Goal: Task Accomplishment & Management: Manage account settings

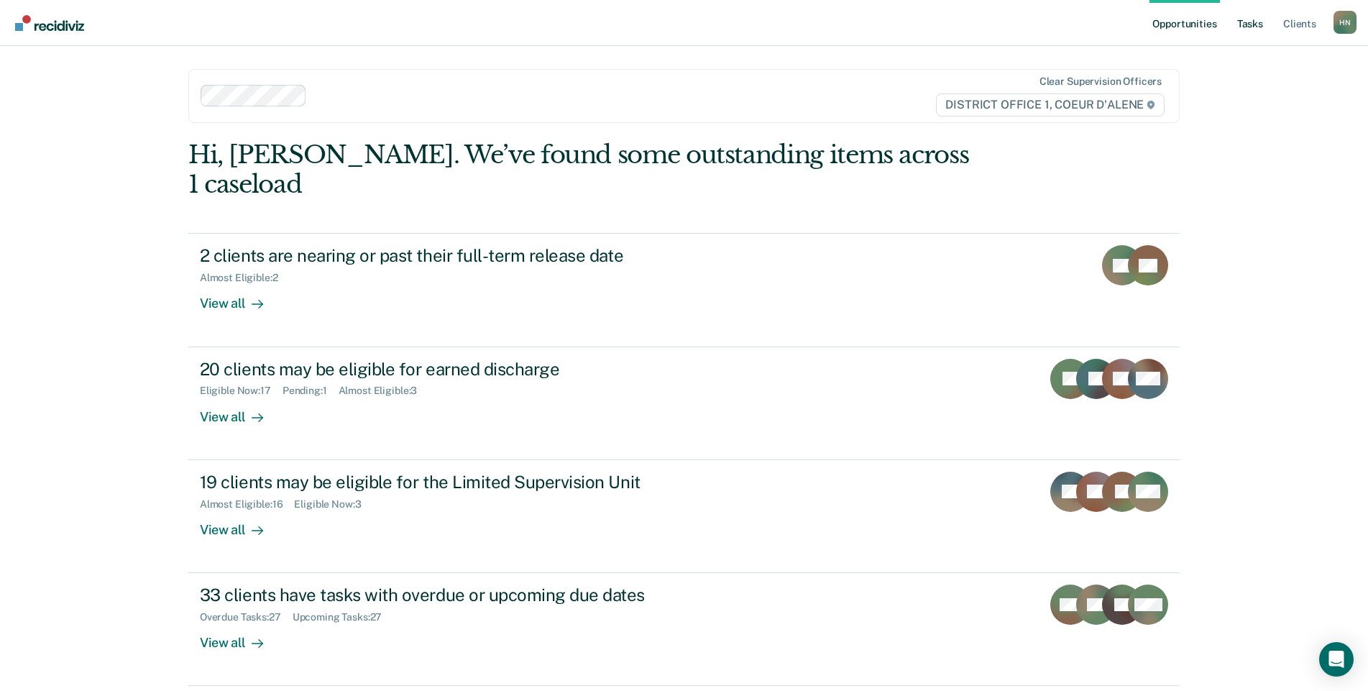
click at [1249, 11] on link "Tasks" at bounding box center [1250, 23] width 32 height 46
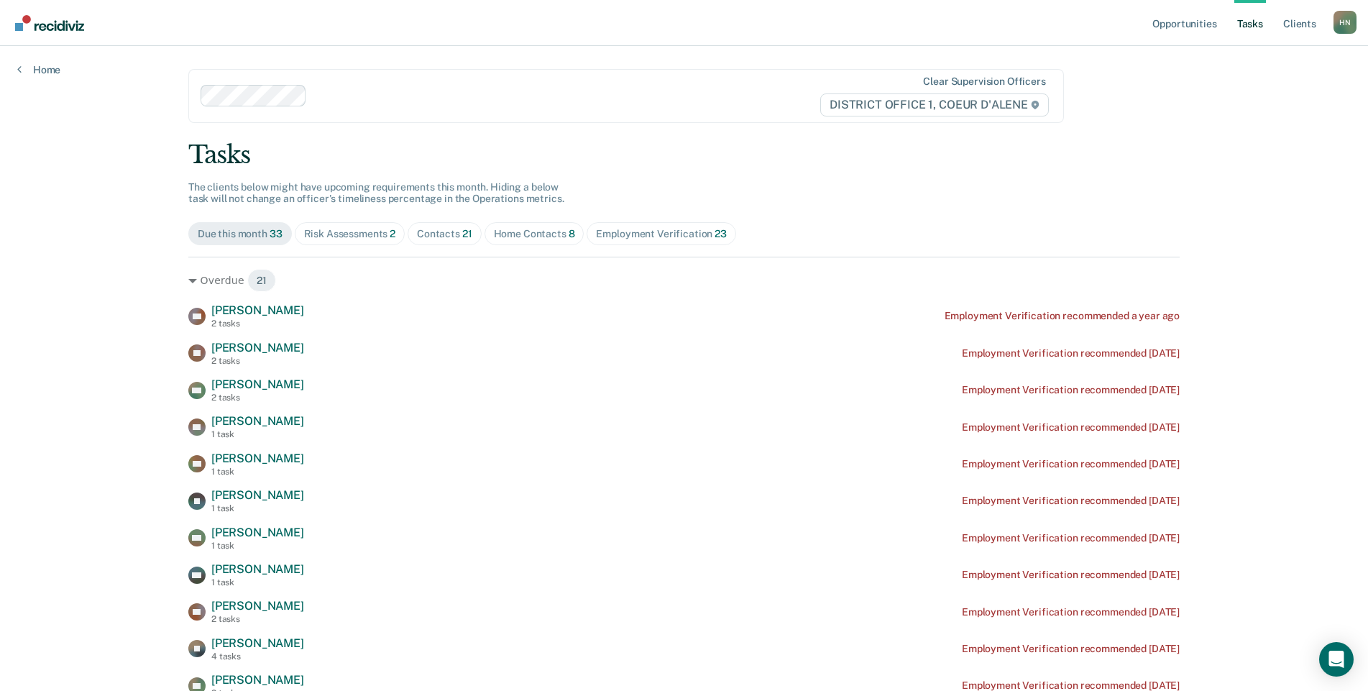
click at [1247, 14] on link "Tasks" at bounding box center [1250, 23] width 32 height 46
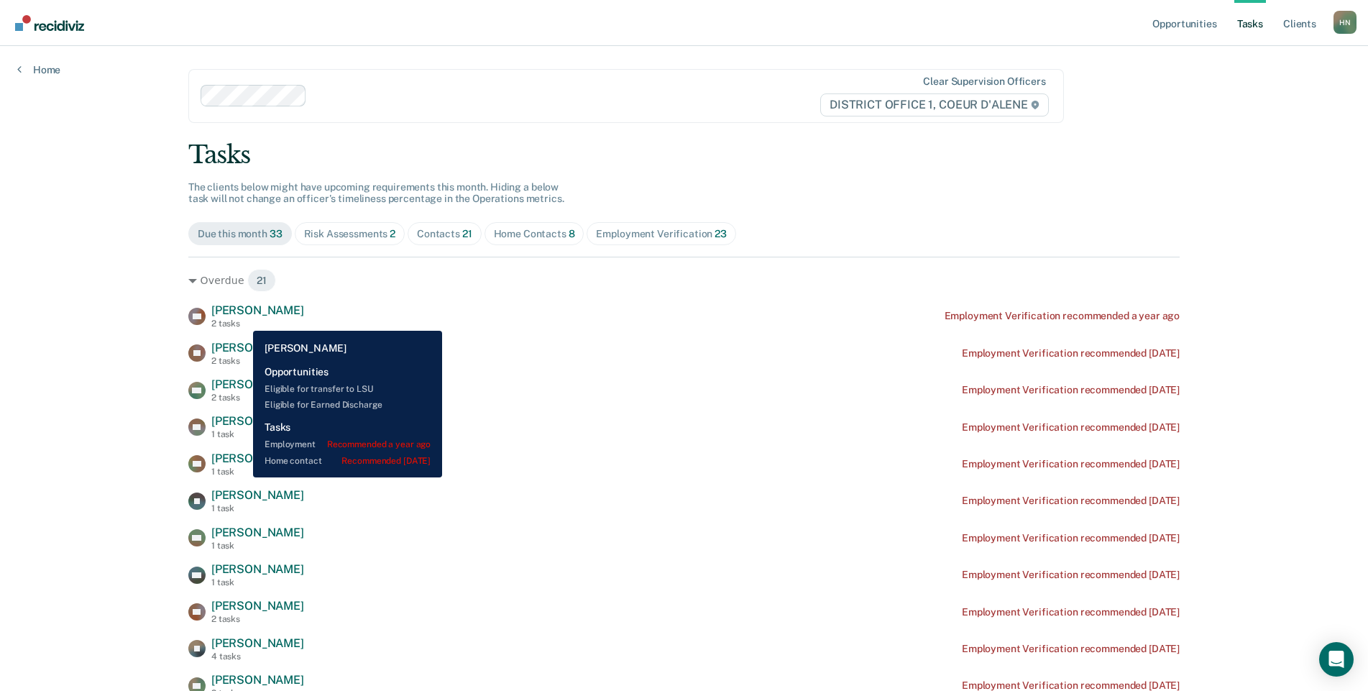
click at [242, 320] on div "2 tasks" at bounding box center [257, 323] width 93 height 10
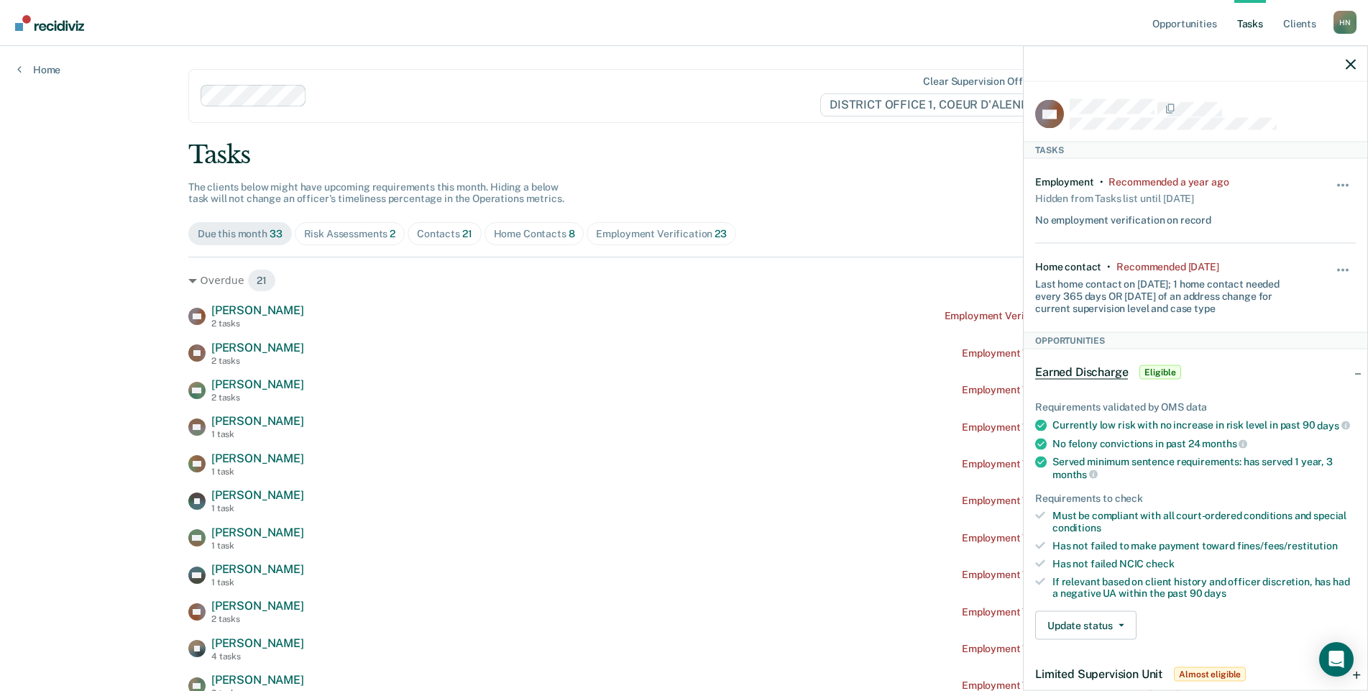
click at [1344, 62] on div at bounding box center [1196, 64] width 344 height 36
click at [1349, 62] on icon "button" at bounding box center [1351, 64] width 10 height 10
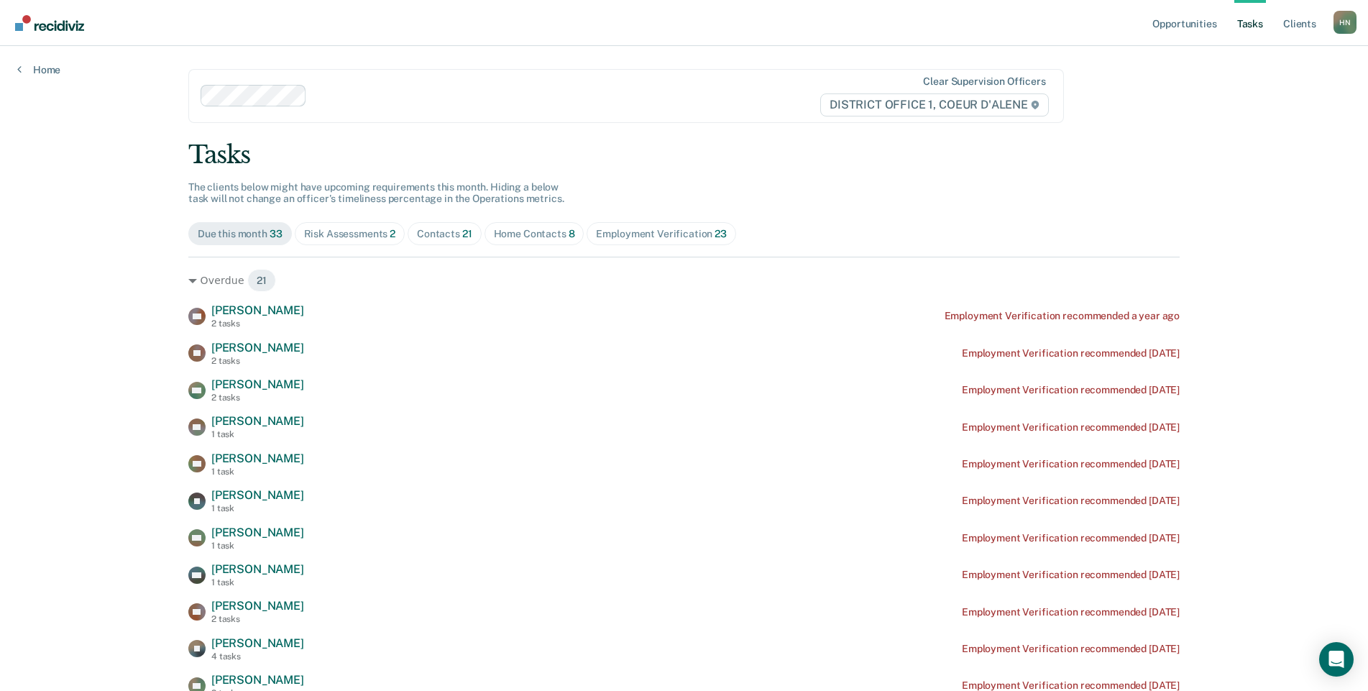
click at [431, 234] on div "Contacts 21" at bounding box center [444, 234] width 55 height 12
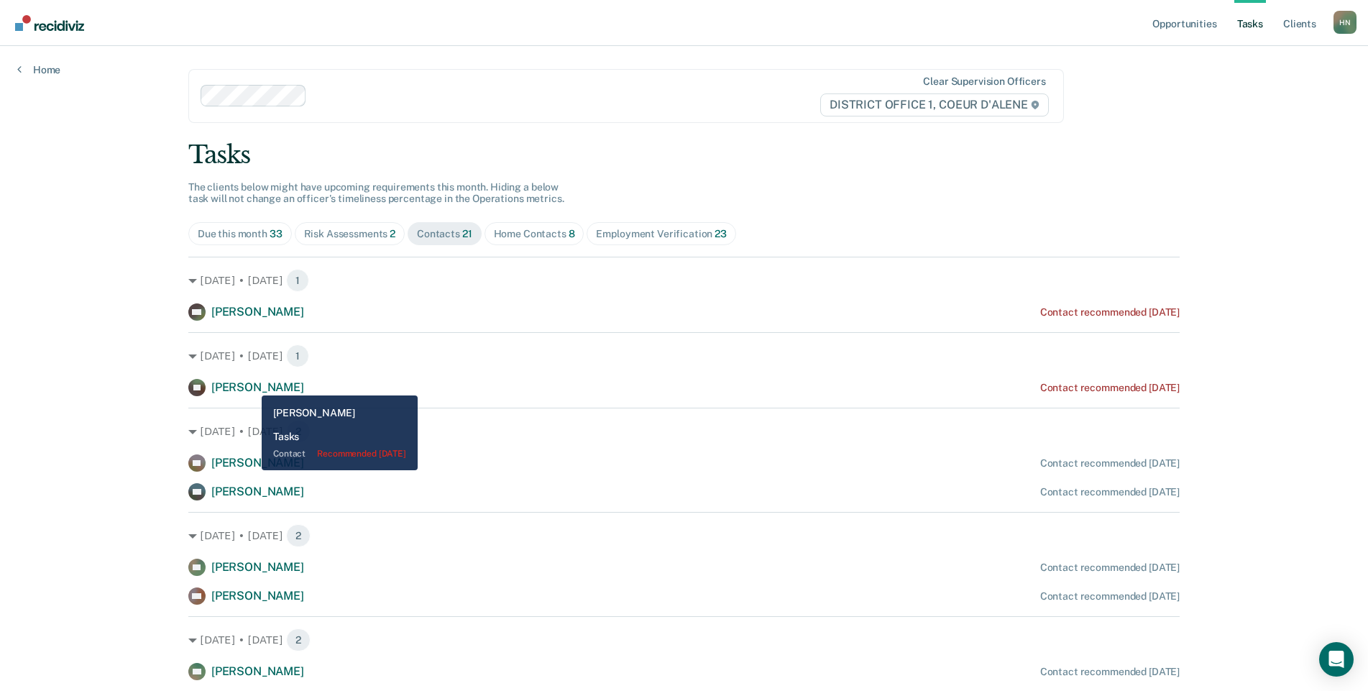
click at [251, 386] on span "[PERSON_NAME]" at bounding box center [257, 387] width 93 height 14
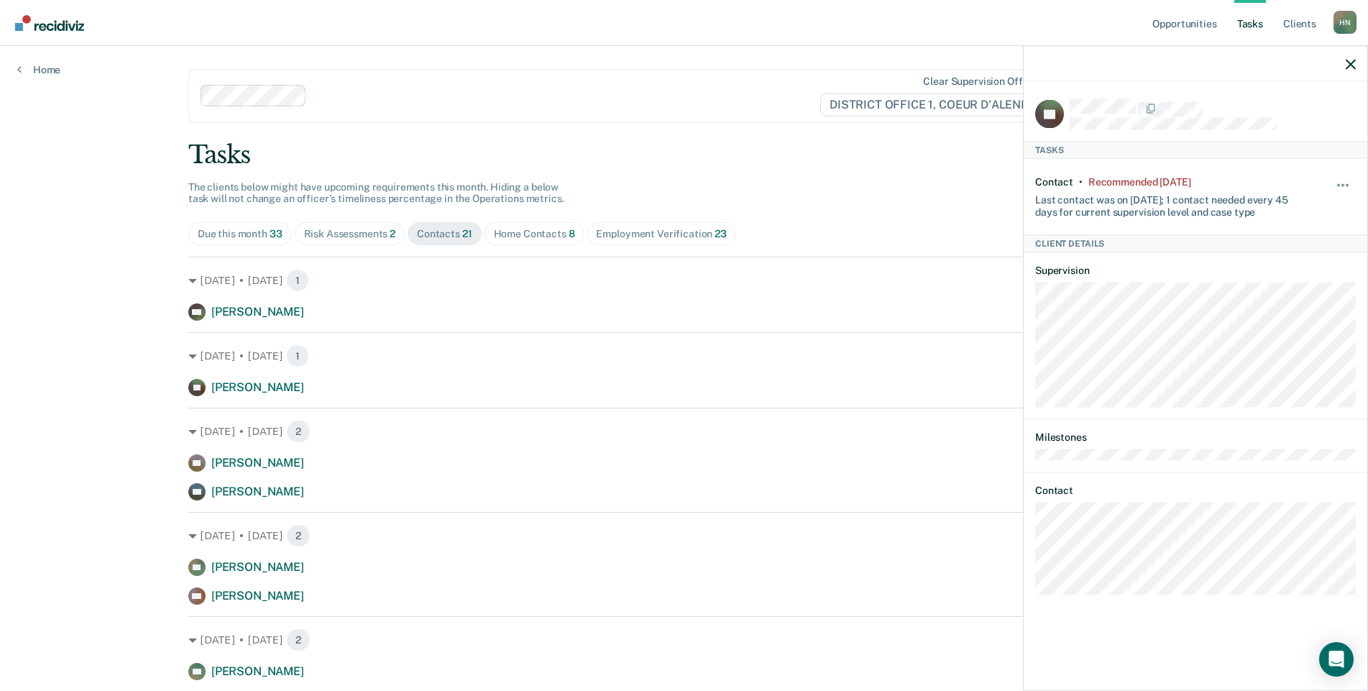
click at [1328, 179] on div "Contact • Recommended [DATE] Last contact was on [DATE]; 1 contact needed every…" at bounding box center [1195, 196] width 321 height 76
click at [1335, 180] on button "button" at bounding box center [1343, 191] width 24 height 23
click at [1294, 300] on button "90 days" at bounding box center [1304, 299] width 104 height 23
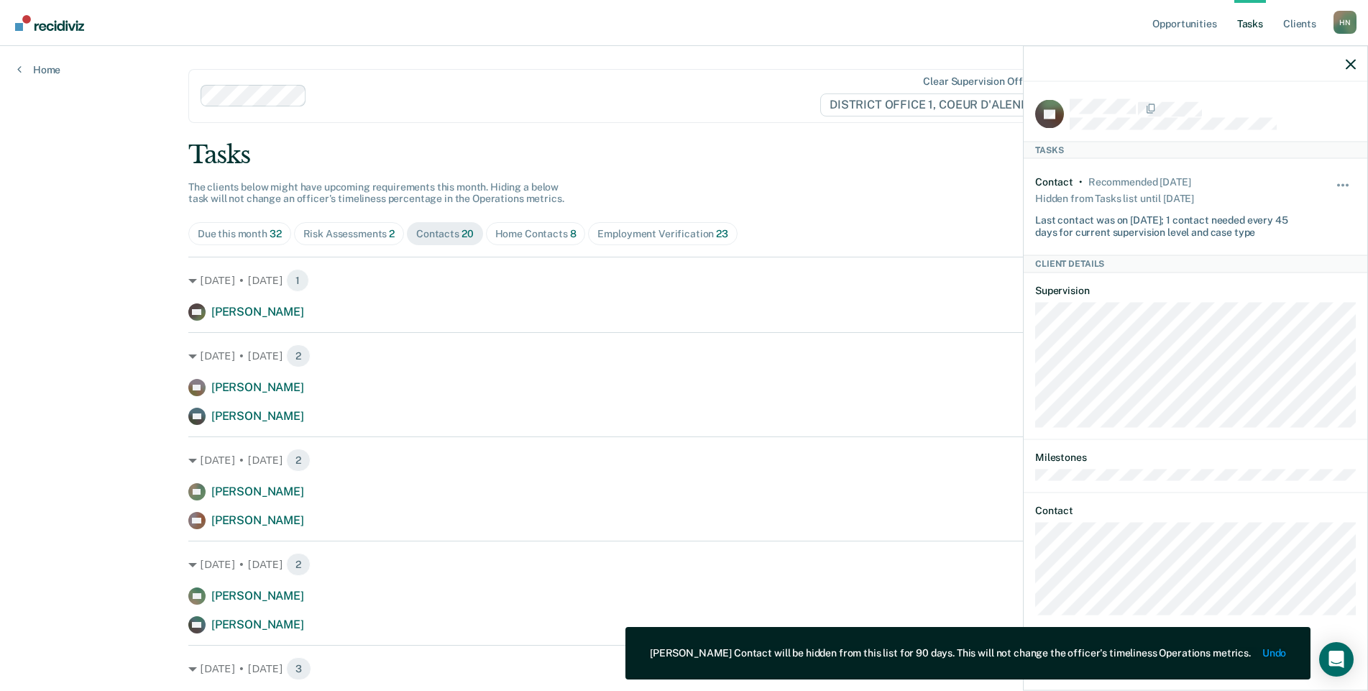
click at [1345, 63] on div at bounding box center [1196, 64] width 344 height 36
click at [519, 242] on span "Home Contacts 8" at bounding box center [536, 233] width 100 height 23
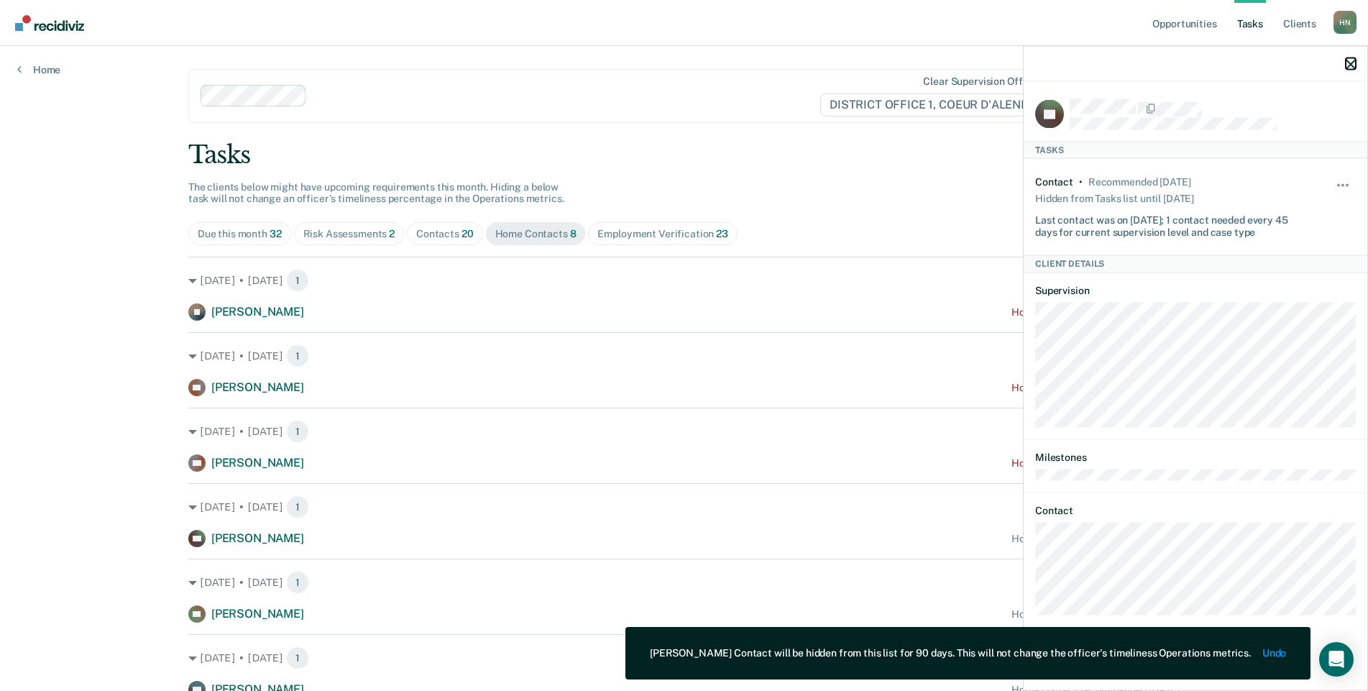
click at [1348, 65] on icon "button" at bounding box center [1351, 64] width 10 height 10
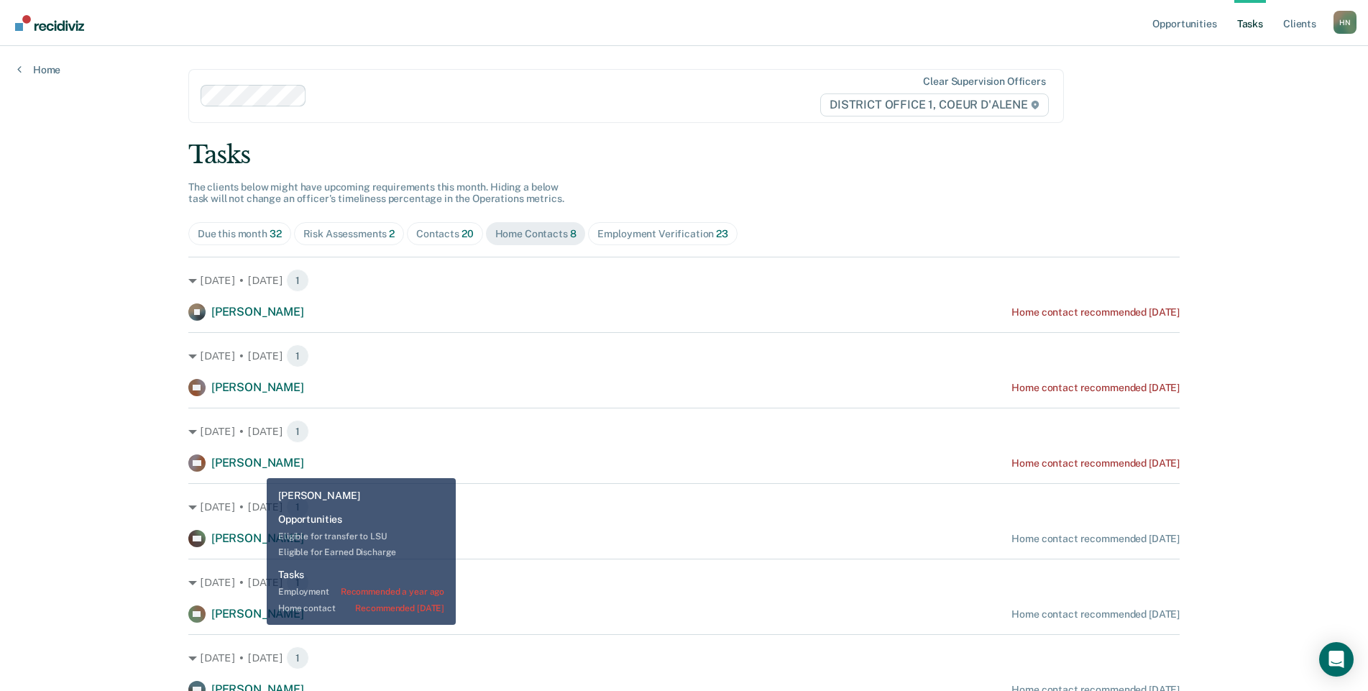
click at [256, 467] on span "[PERSON_NAME]" at bounding box center [257, 463] width 93 height 14
